Goal: Task Accomplishment & Management: Complete application form

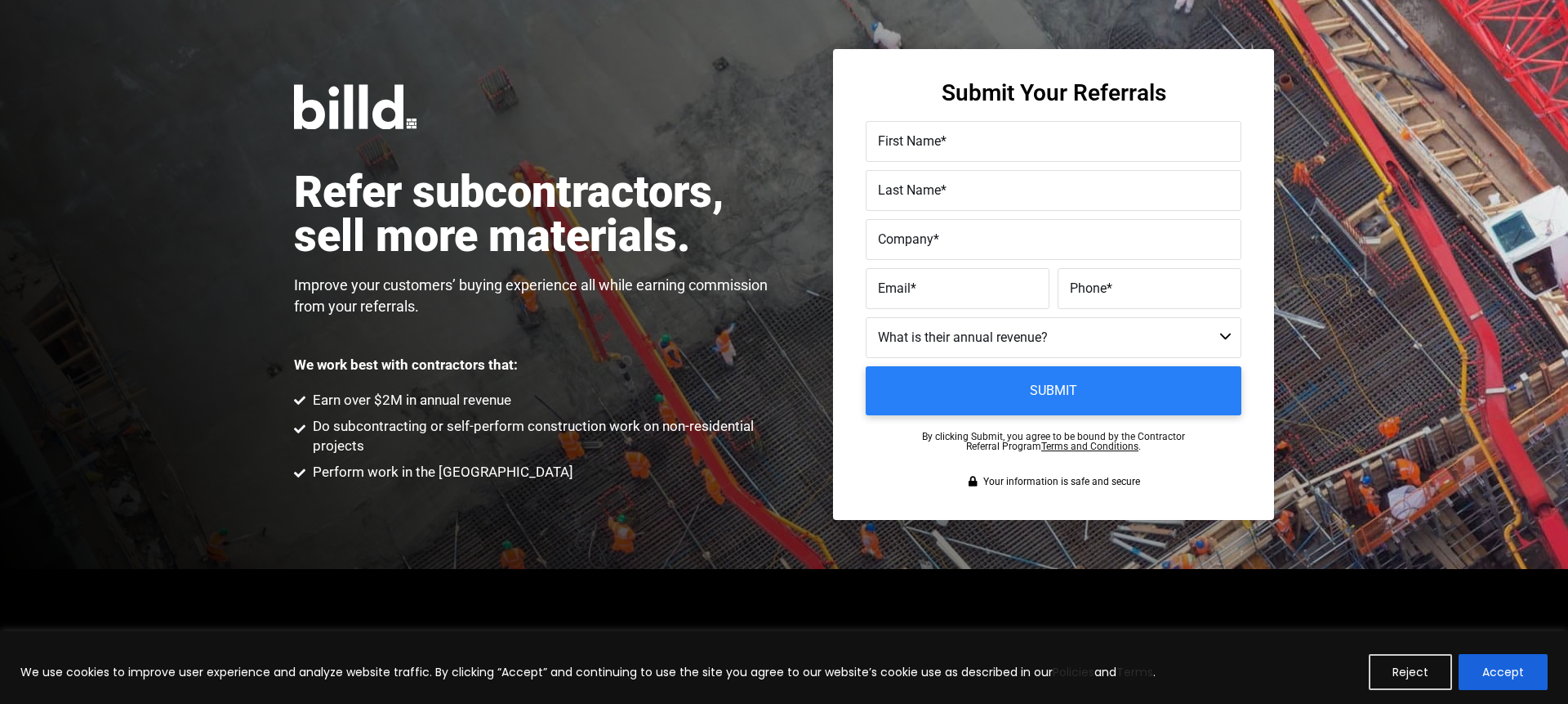
click at [934, 149] on span "First Name" at bounding box center [909, 142] width 63 height 16
click at [934, 149] on input "First Name *" at bounding box center [1054, 142] width 376 height 41
type input "Tood"
type input "Last name"
type input "D"
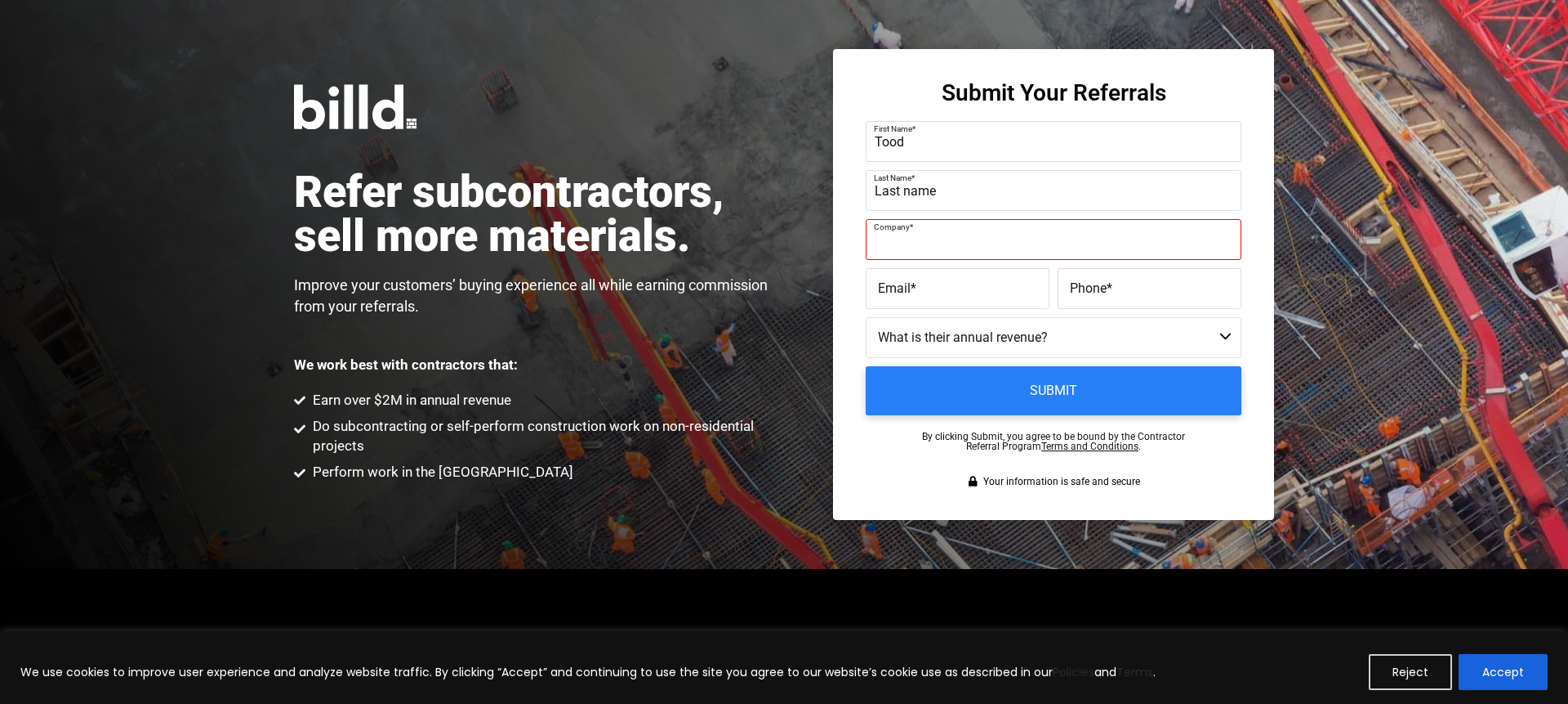
paste input "Divine Solar LLC"
type input "Divine Solar LLC"
click at [921, 292] on label "Email *" at bounding box center [957, 288] width 159 height 24
click at [921, 292] on input "Email *" at bounding box center [958, 288] width 184 height 41
type input "email"
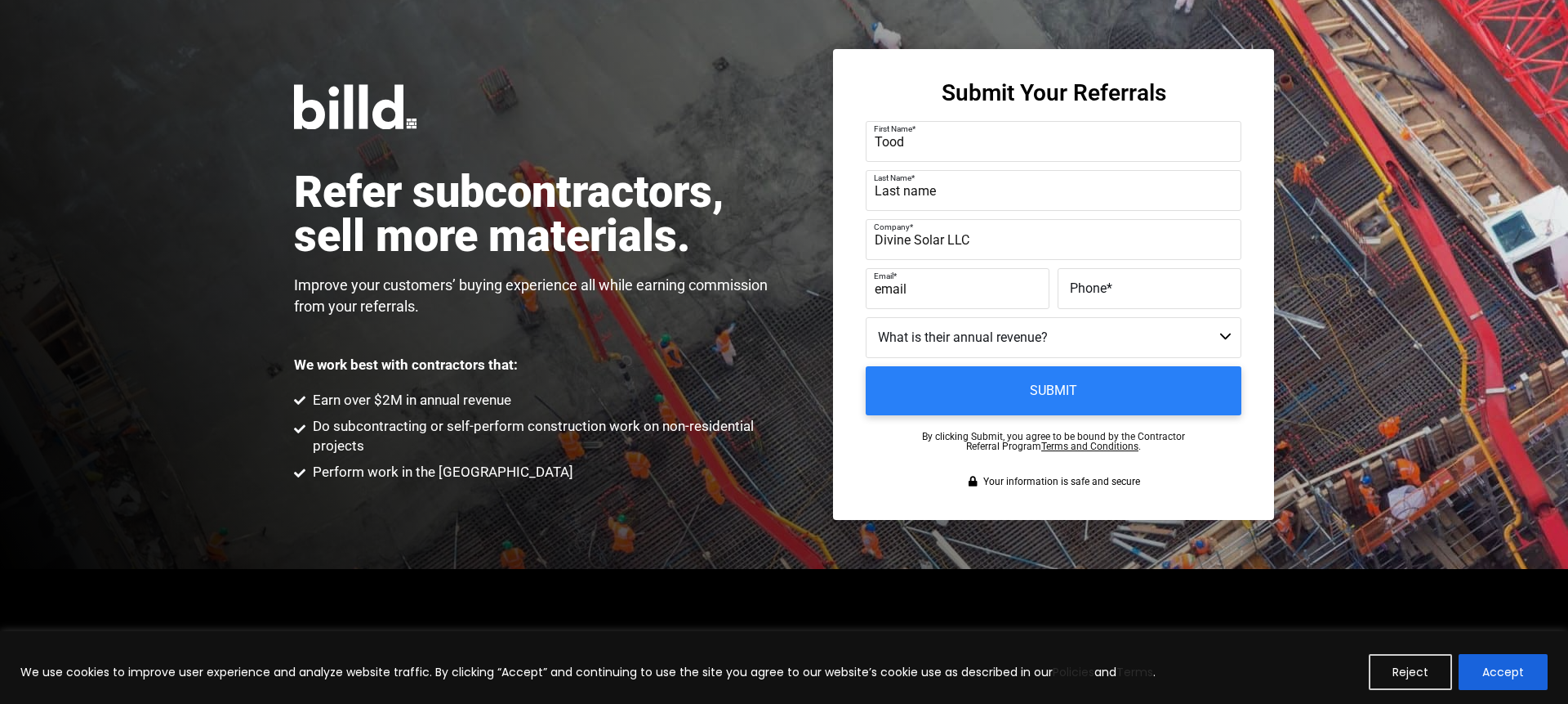
click at [1087, 286] on span "Phone" at bounding box center [1089, 288] width 37 height 16
click at [1087, 286] on input "Phone *" at bounding box center [1150, 288] width 184 height 41
type input "(555) 555-5555"
click at [1015, 318] on select "Less than $1M $1M - $2M $2M - $4M $4M - $8M $8M - $25M $25M - $40M $40M +" at bounding box center [1054, 338] width 376 height 41
select select "$4M - $8M"
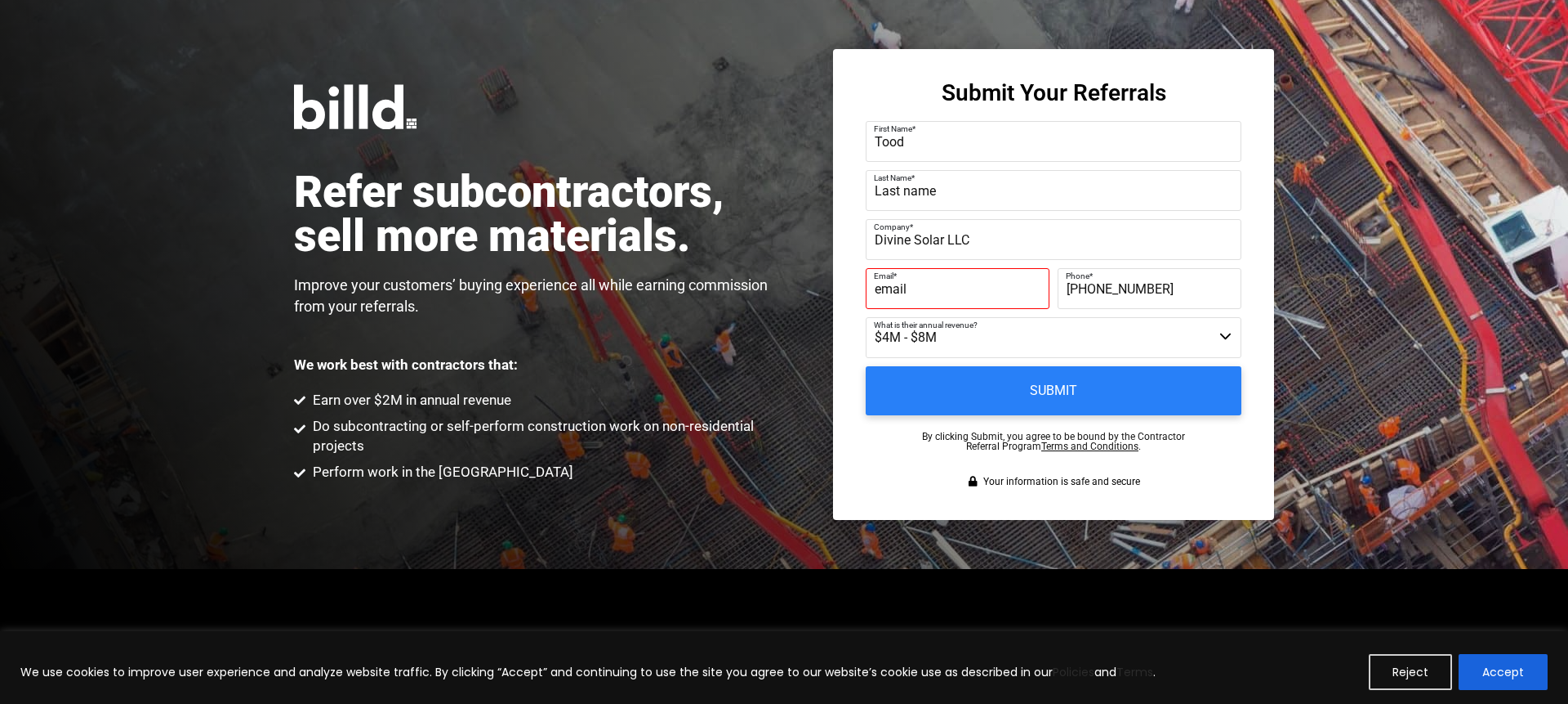
click at [866, 318] on select "Less than $1M $1M - $2M $2M - $4M $4M - $8M $8M - $25M $25M - $40M $40M +" at bounding box center [1054, 338] width 376 height 41
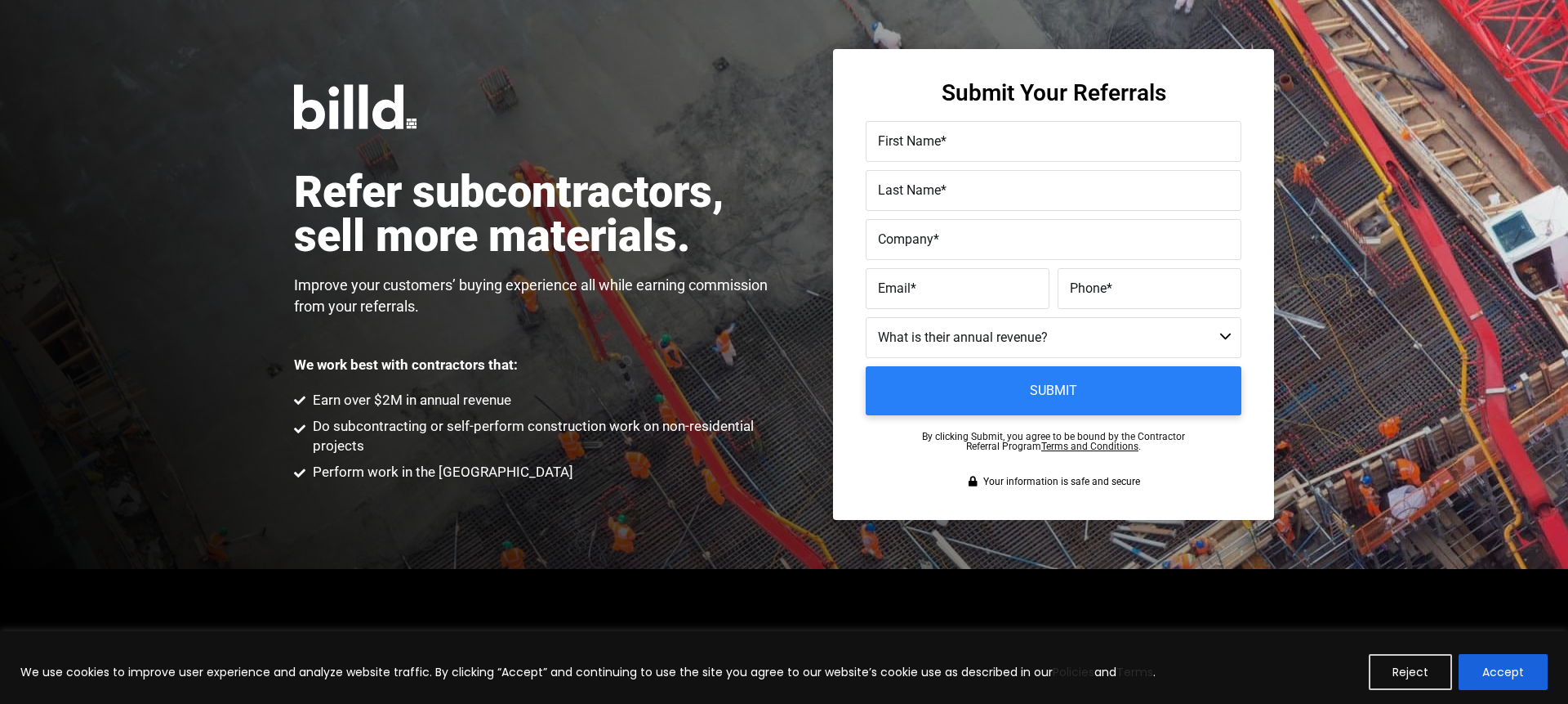
click at [933, 144] on span "First Name" at bounding box center [909, 142] width 63 height 16
click at [933, 144] on input "First Name *" at bounding box center [1054, 142] width 376 height 41
click at [931, 199] on label "Last Name *" at bounding box center [1053, 190] width 351 height 24
click at [931, 199] on input "Last Name *" at bounding box center [1054, 190] width 376 height 41
click at [940, 240] on label "Company *" at bounding box center [1053, 240] width 351 height 24
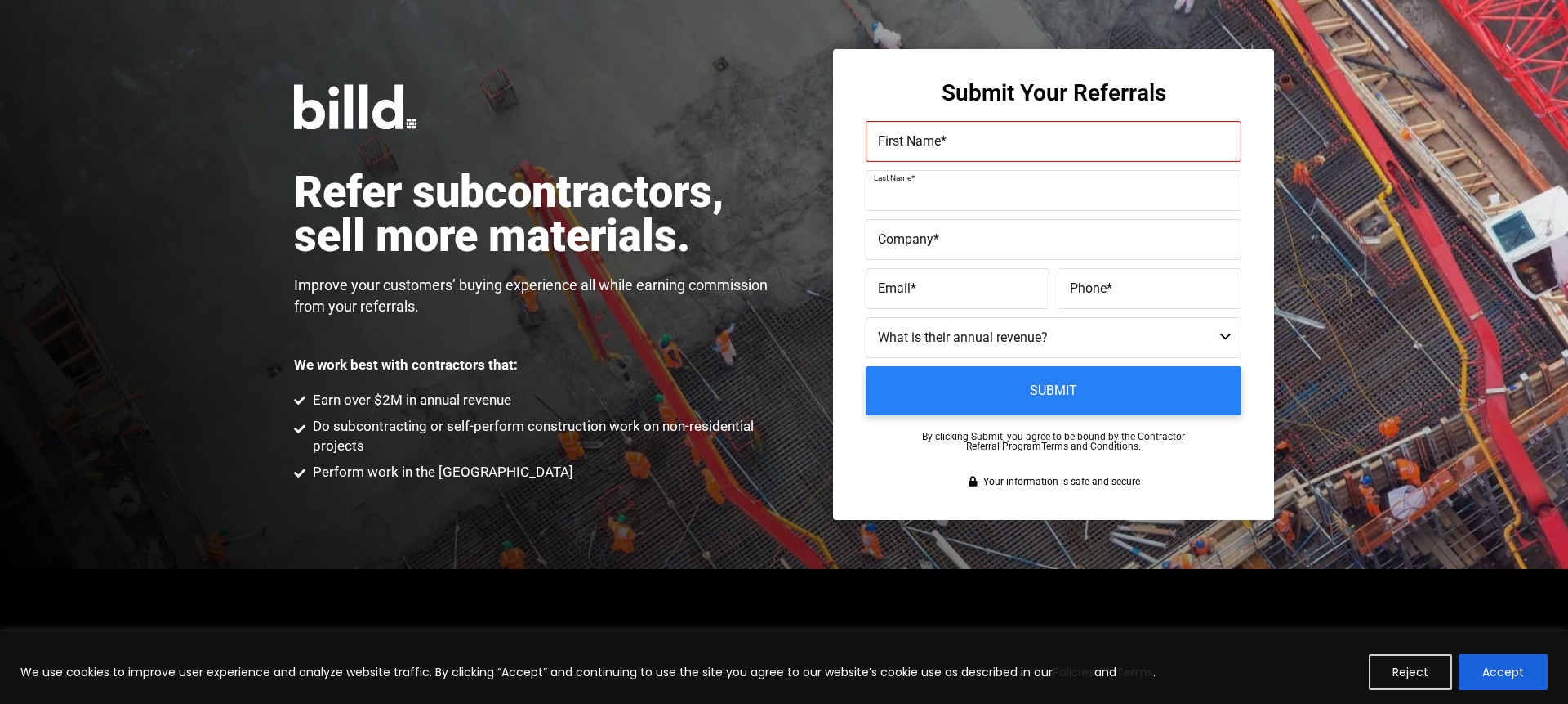
click at [940, 240] on input "Company *" at bounding box center [1054, 240] width 376 height 41
paste input "Divine Solar LLC"
type input "Divine Solar LLC"
click at [930, 286] on label "Email *" at bounding box center [957, 288] width 159 height 24
click at [930, 286] on input "Email *" at bounding box center [958, 288] width 184 height 41
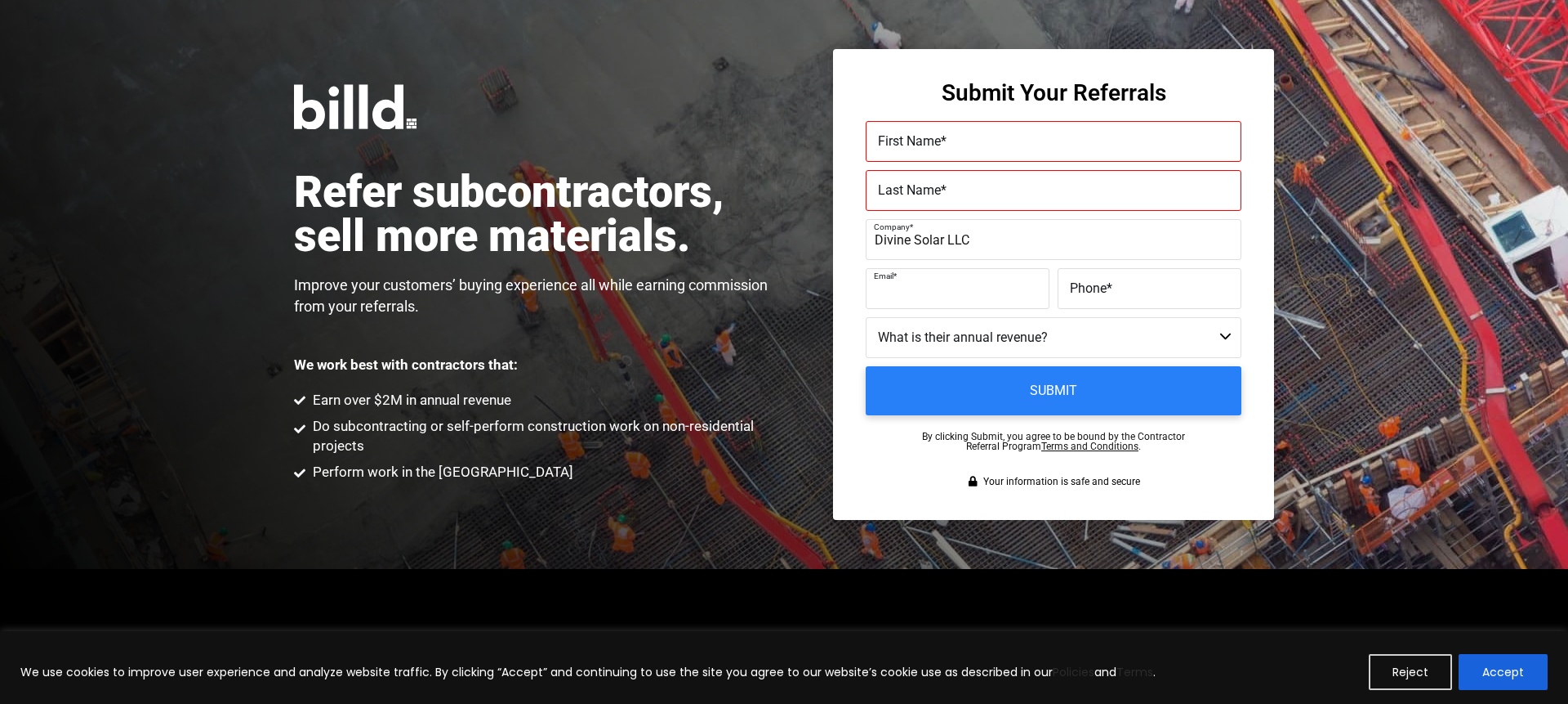
click at [1121, 287] on label "Phone *" at bounding box center [1150, 288] width 159 height 24
click at [1121, 287] on input "Phone *" at bounding box center [1150, 288] width 184 height 41
click at [954, 341] on select "Less than $1M $1M - $2M $2M - $4M $4M - $8M $8M - $25M $25M - $40M $40M +" at bounding box center [1054, 338] width 376 height 41
